Goal: Task Accomplishment & Management: Use online tool/utility

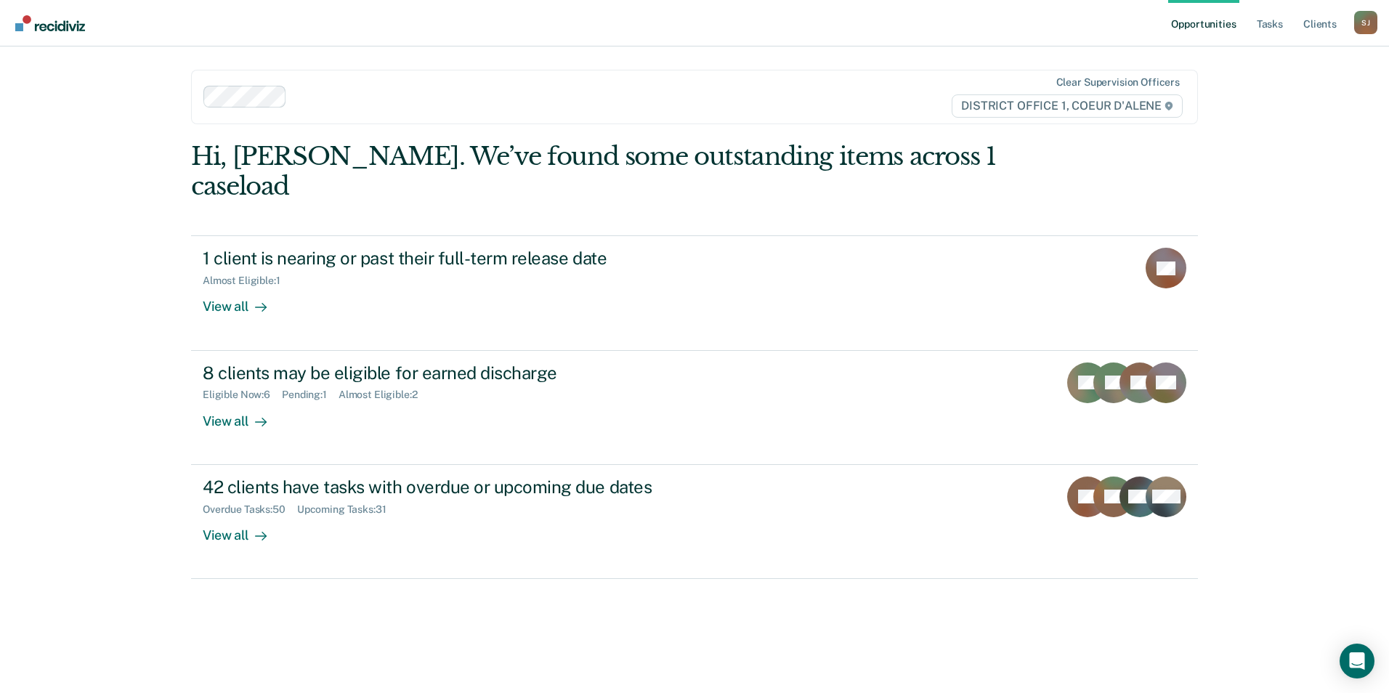
click at [1288, 28] on ul "Opportunities Tasks Client s" at bounding box center [1261, 23] width 186 height 47
click at [1276, 26] on link "Tasks" at bounding box center [1270, 23] width 32 height 47
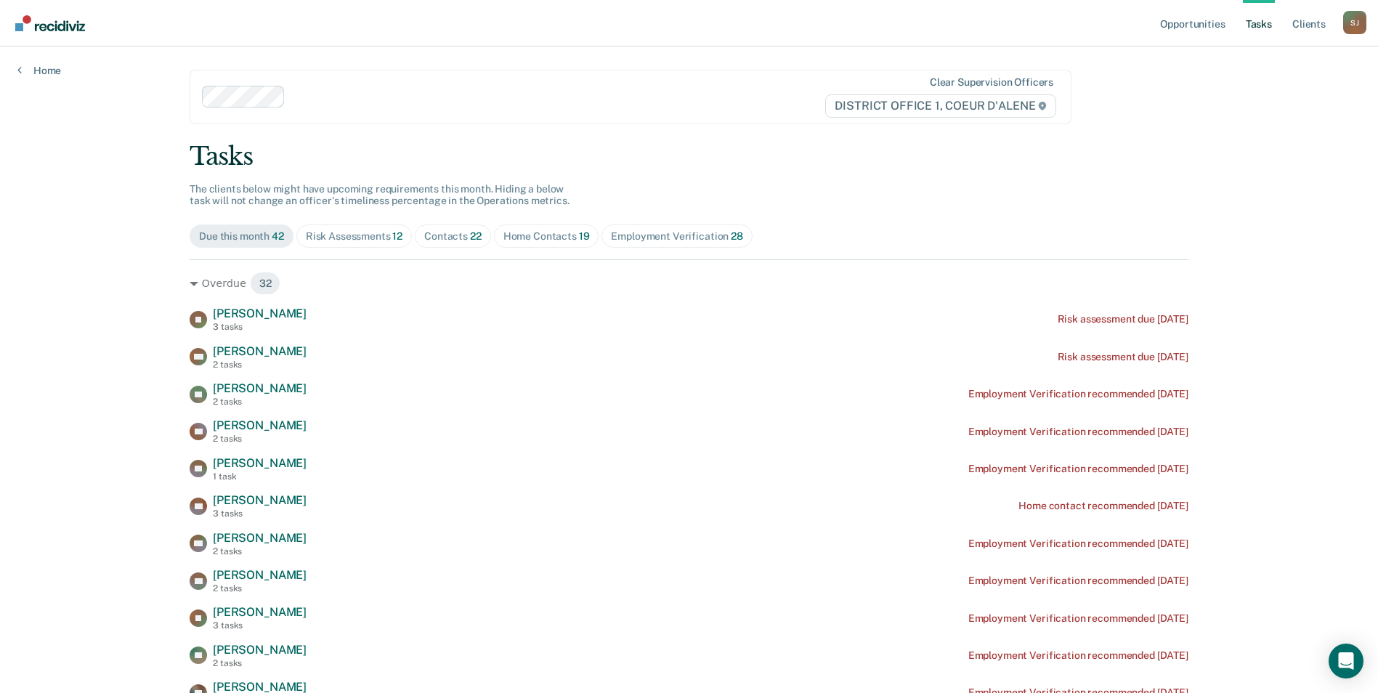
click at [452, 237] on div "Contacts 22" at bounding box center [452, 236] width 57 height 12
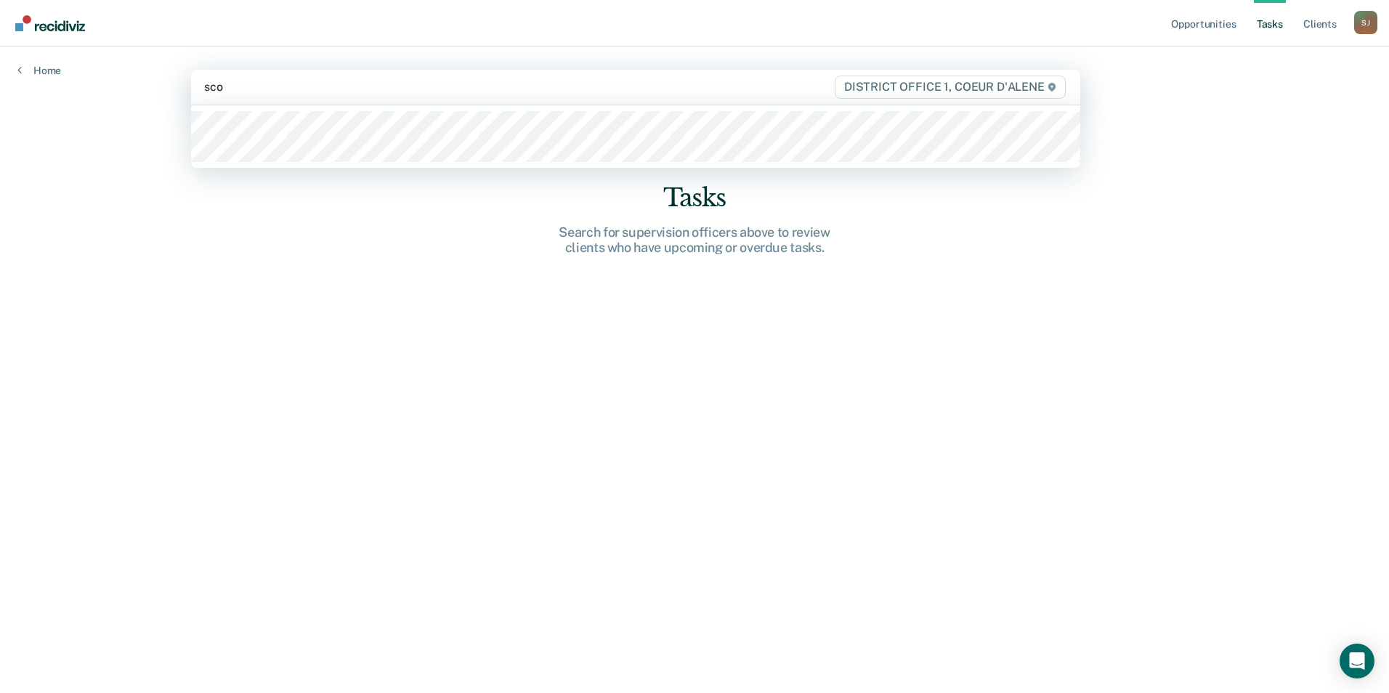
type input "[PERSON_NAME]"
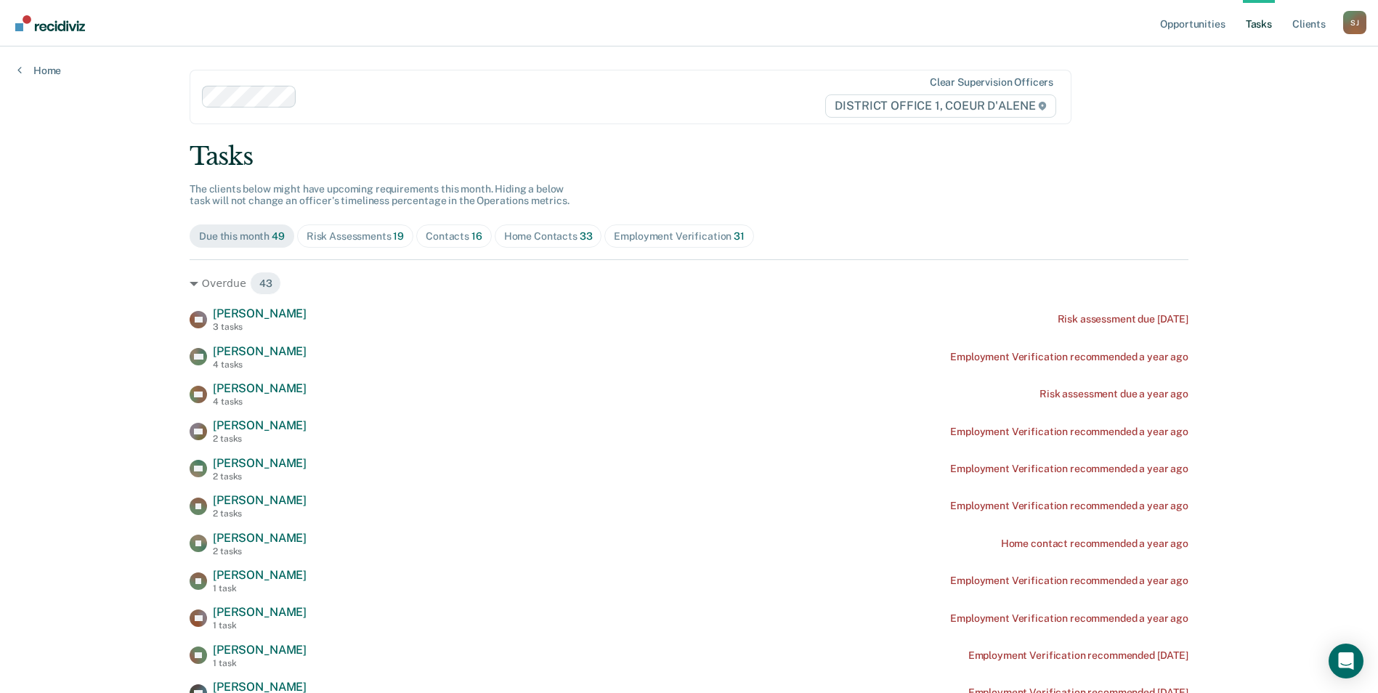
click at [442, 236] on div "Contacts 16" at bounding box center [454, 236] width 57 height 12
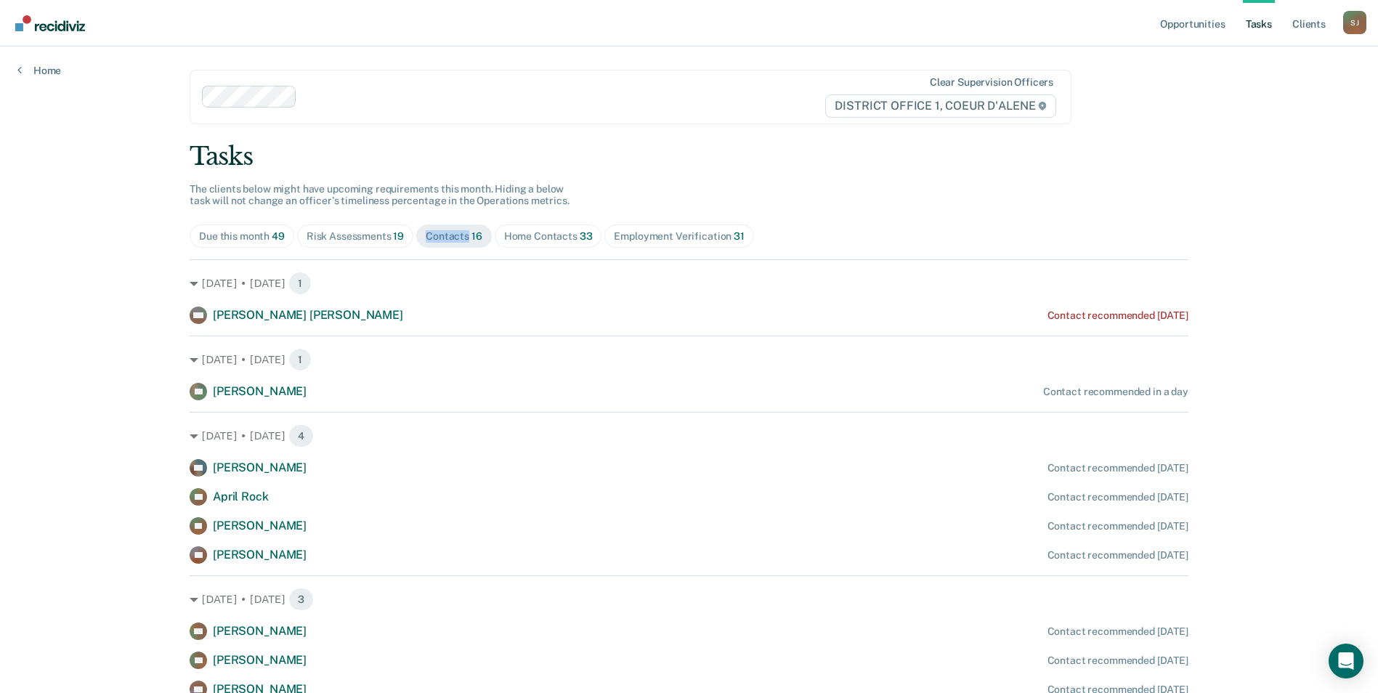
click at [442, 236] on div "Contacts 16" at bounding box center [454, 236] width 57 height 12
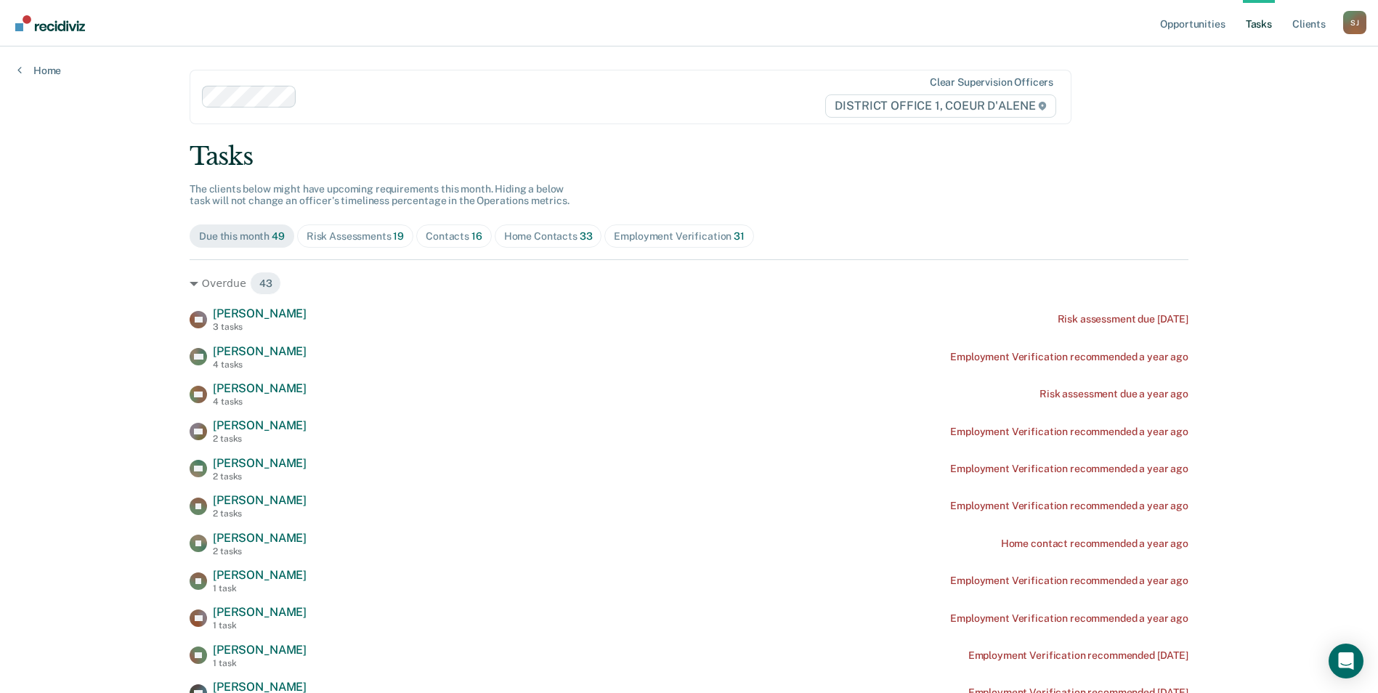
click at [464, 243] on span "Contacts 16" at bounding box center [454, 236] width 76 height 23
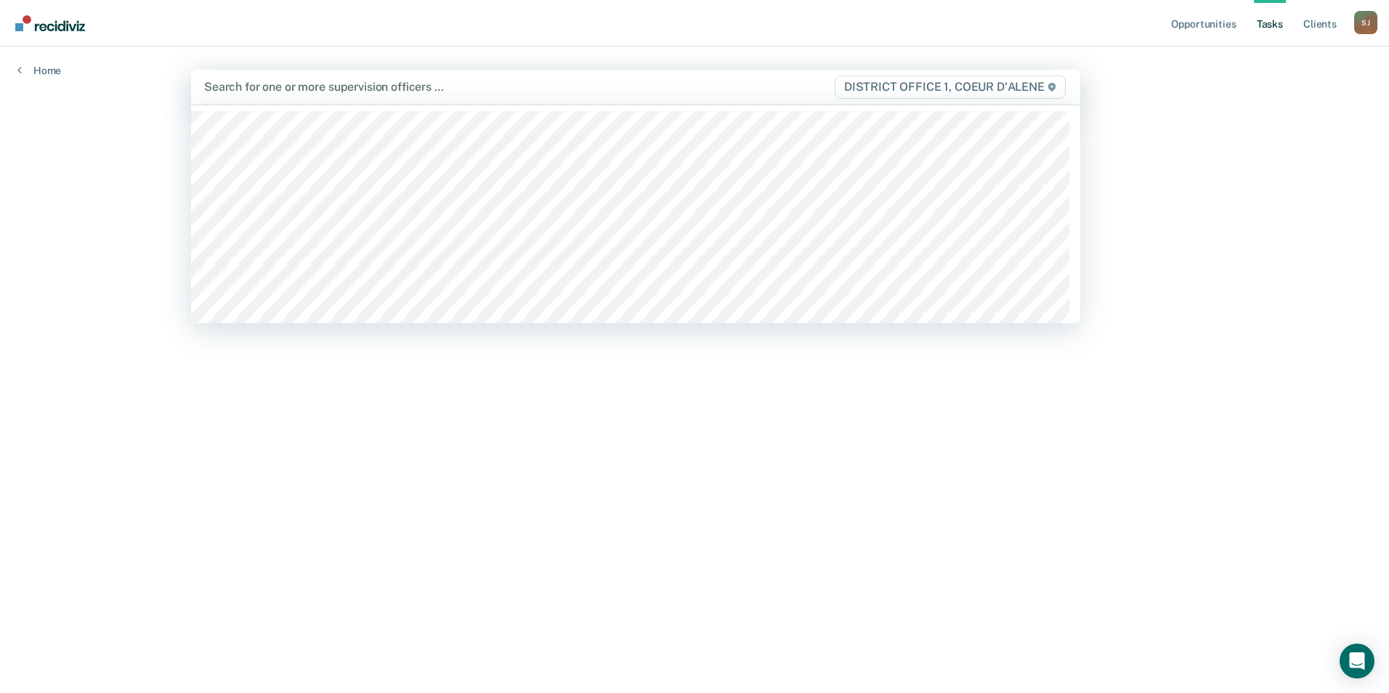
click at [288, 95] on div at bounding box center [505, 86] width 603 height 17
